Goal: Task Accomplishment & Management: Use online tool/utility

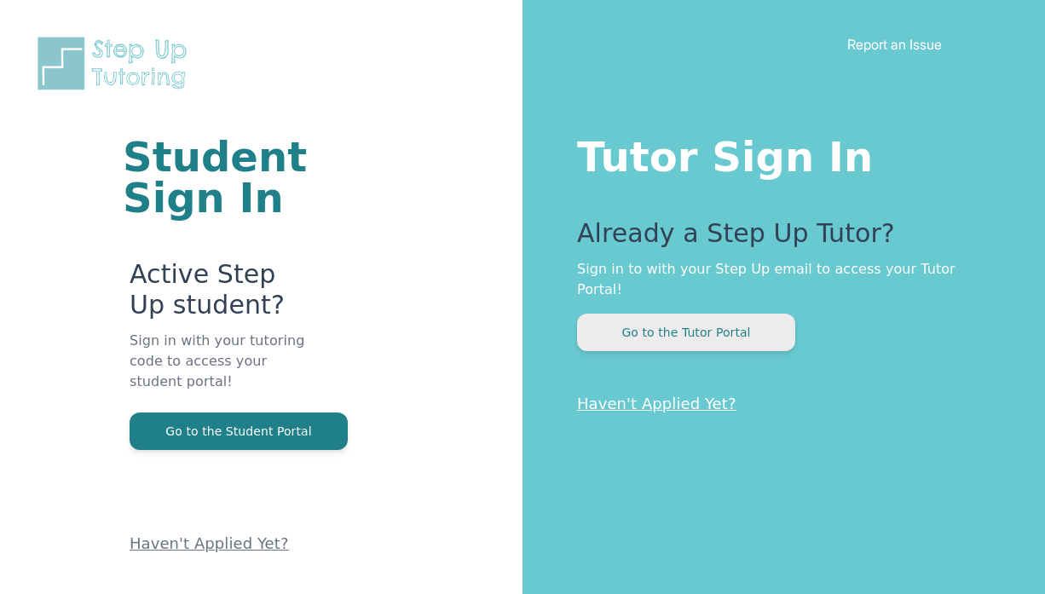
click at [708, 314] on button "Go to the Tutor Portal" at bounding box center [686, 333] width 218 height 38
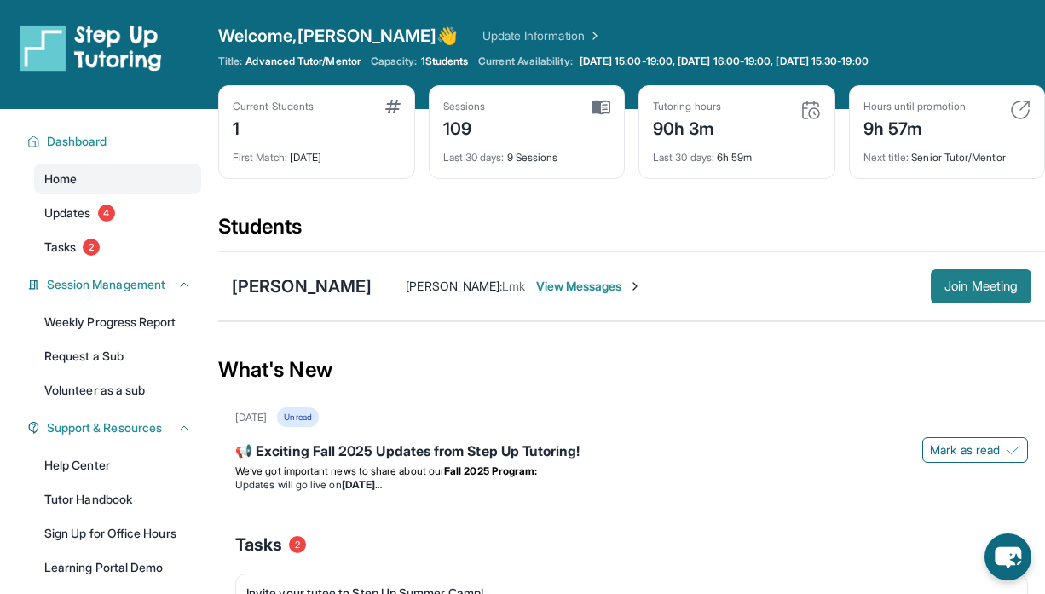
click at [960, 283] on span "Join Meeting" at bounding box center [980, 286] width 73 height 10
